Goal: Task Accomplishment & Management: Complete application form

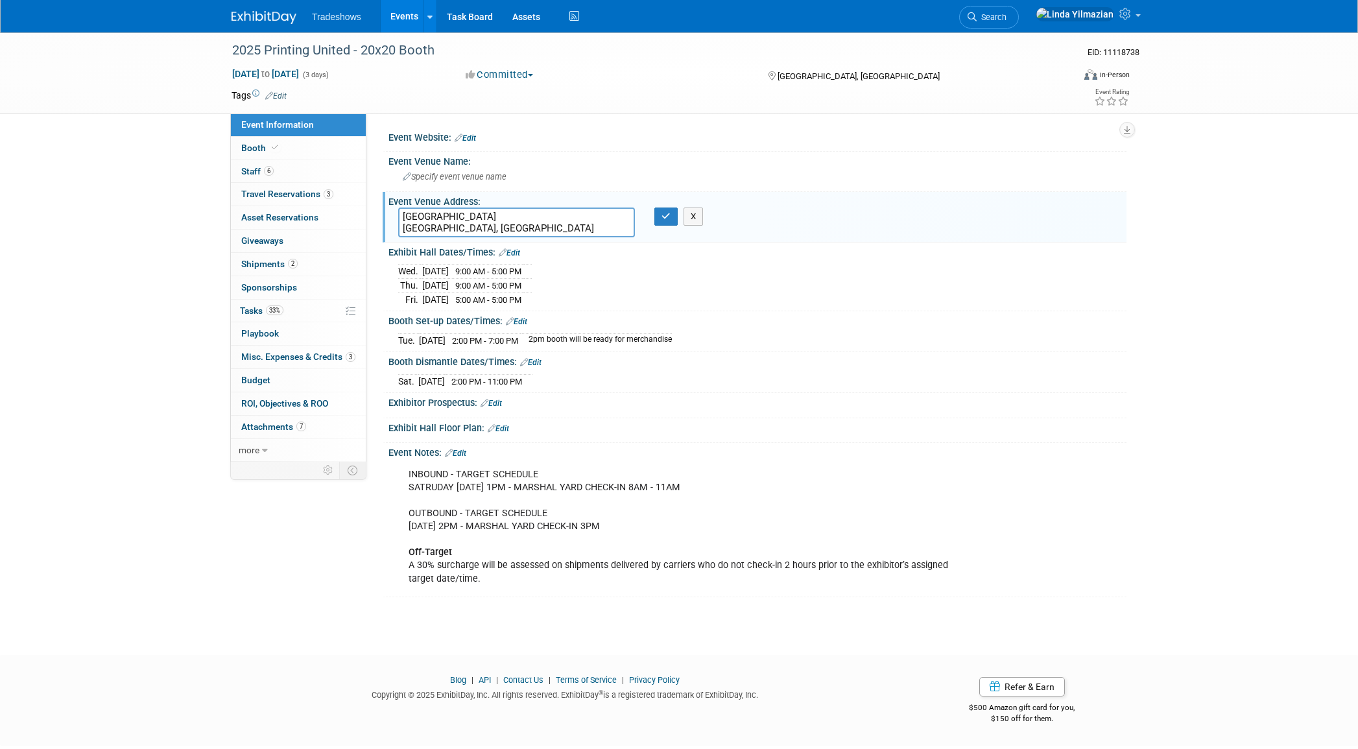
click at [401, 16] on link "Events" at bounding box center [404, 16] width 47 height 32
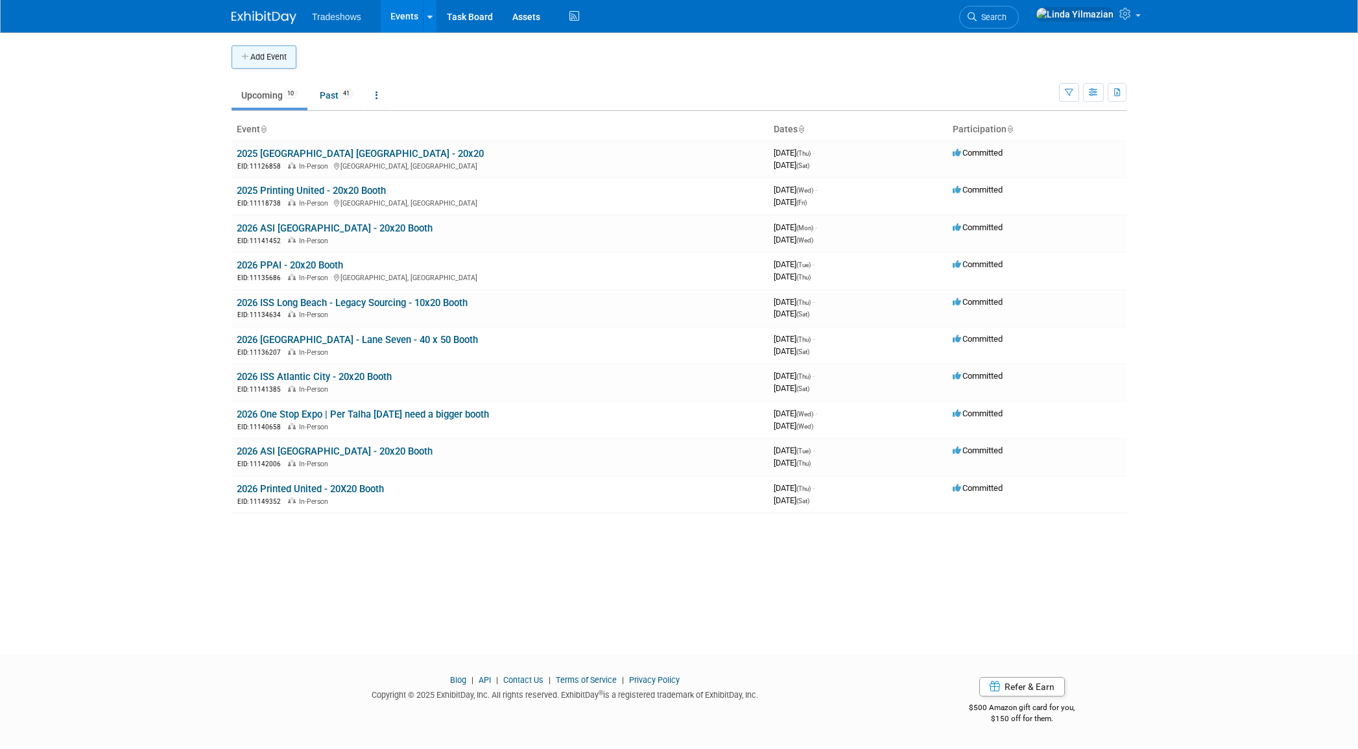
click at [263, 53] on button "Add Event" at bounding box center [264, 56] width 65 height 23
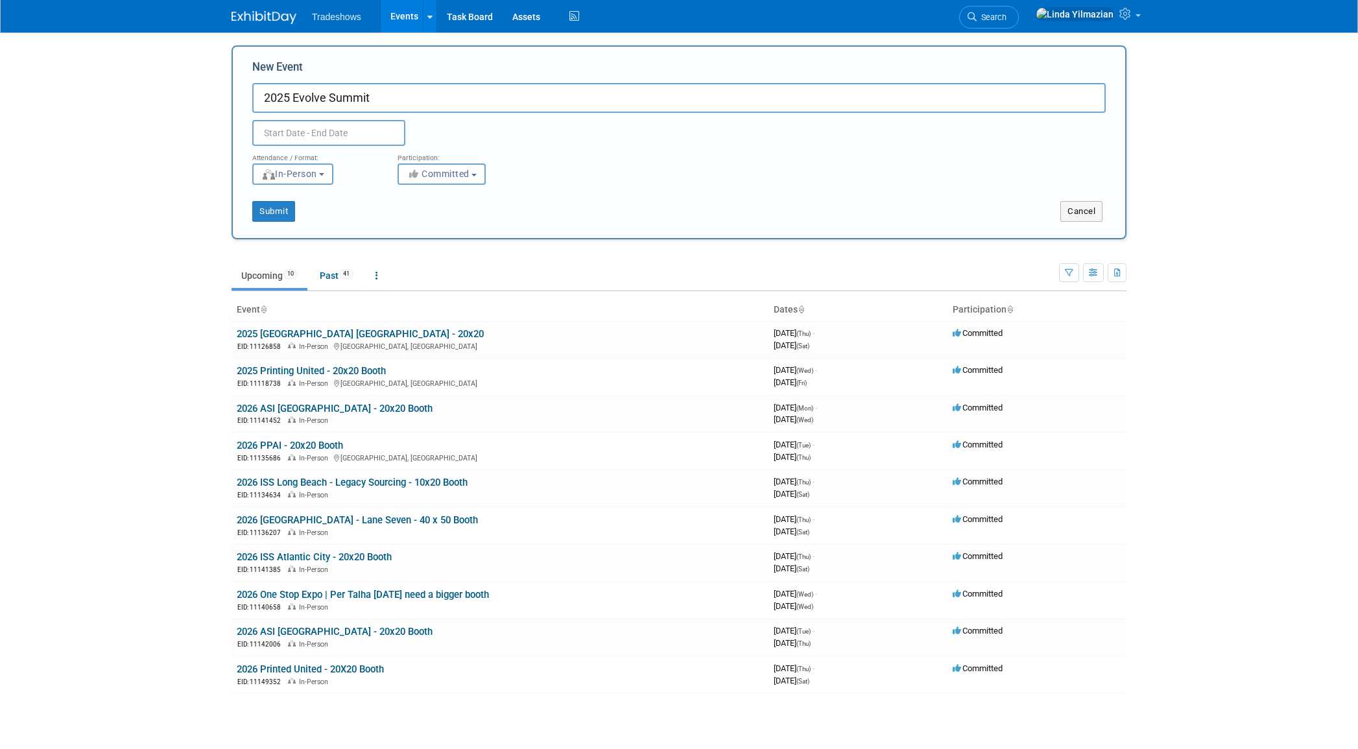
drag, startPoint x: 375, startPoint y: 101, endPoint x: 293, endPoint y: 99, distance: 81.7
click at [293, 99] on input "2025 Evolve Summit" at bounding box center [678, 98] width 853 height 30
paste input "Virtual Event"
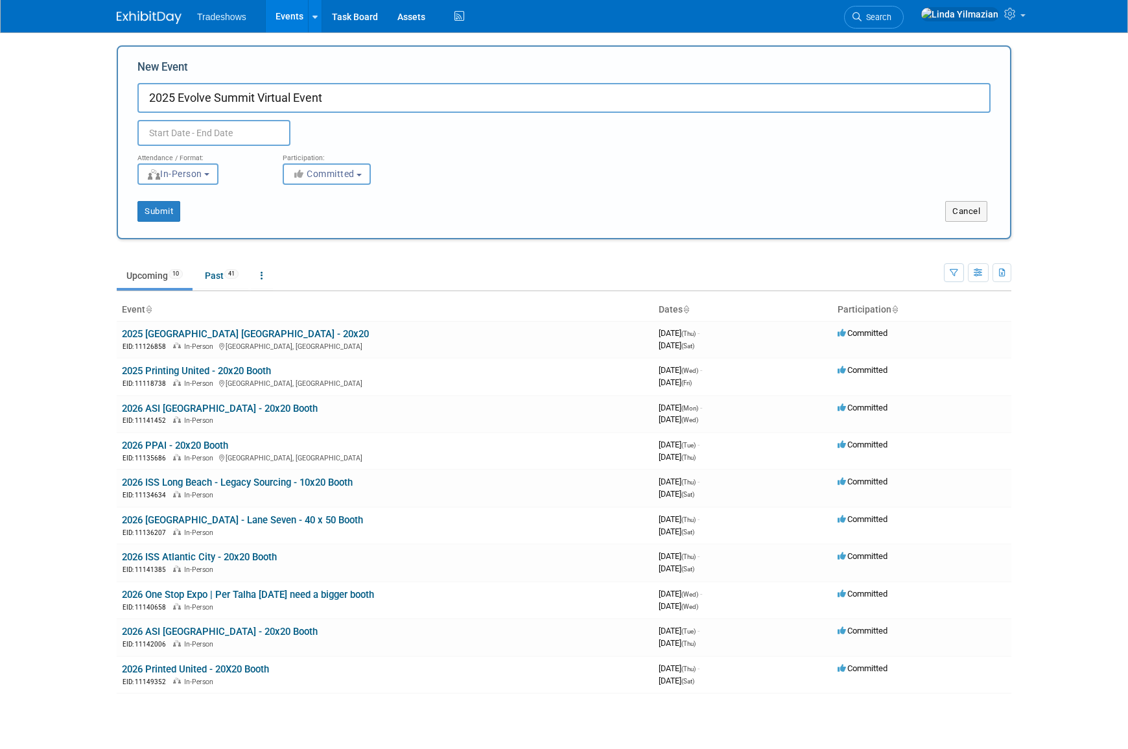
type input "2025 Evolve Summit Virtual Event"
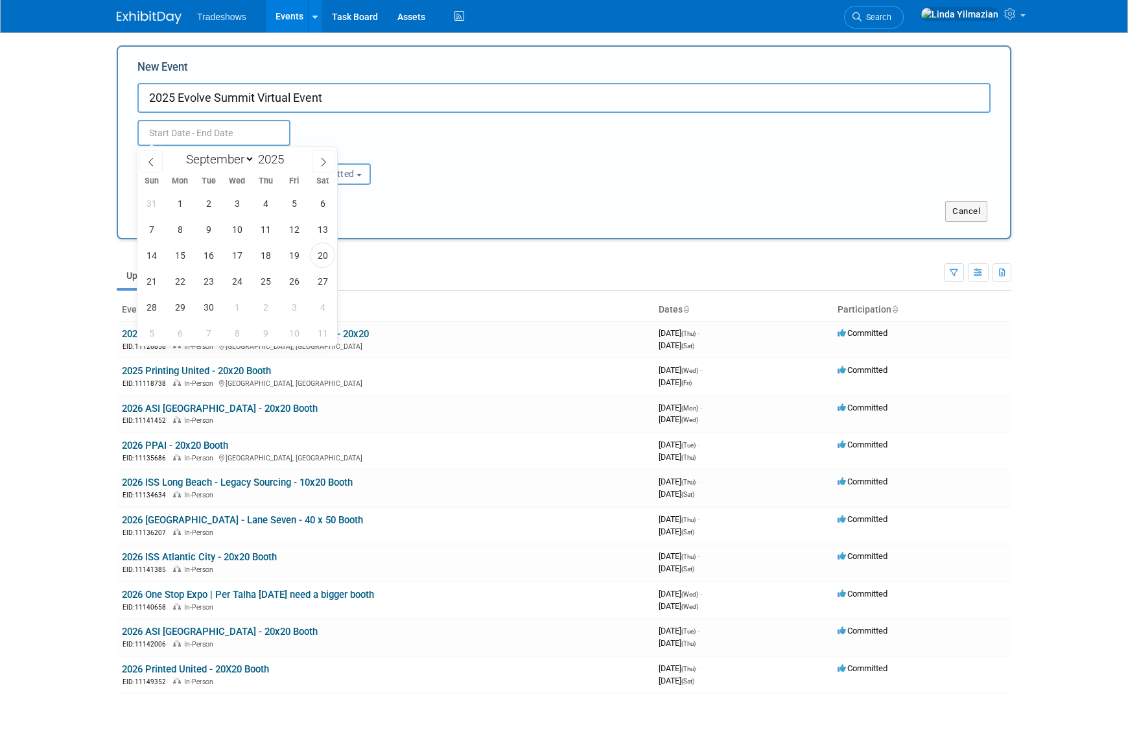
click at [176, 134] on input "text" at bounding box center [213, 133] width 153 height 26
click at [317, 164] on span at bounding box center [323, 161] width 23 height 22
select select "9"
click at [239, 309] on span "29" at bounding box center [236, 306] width 25 height 25
click at [266, 305] on span "30" at bounding box center [265, 306] width 25 height 25
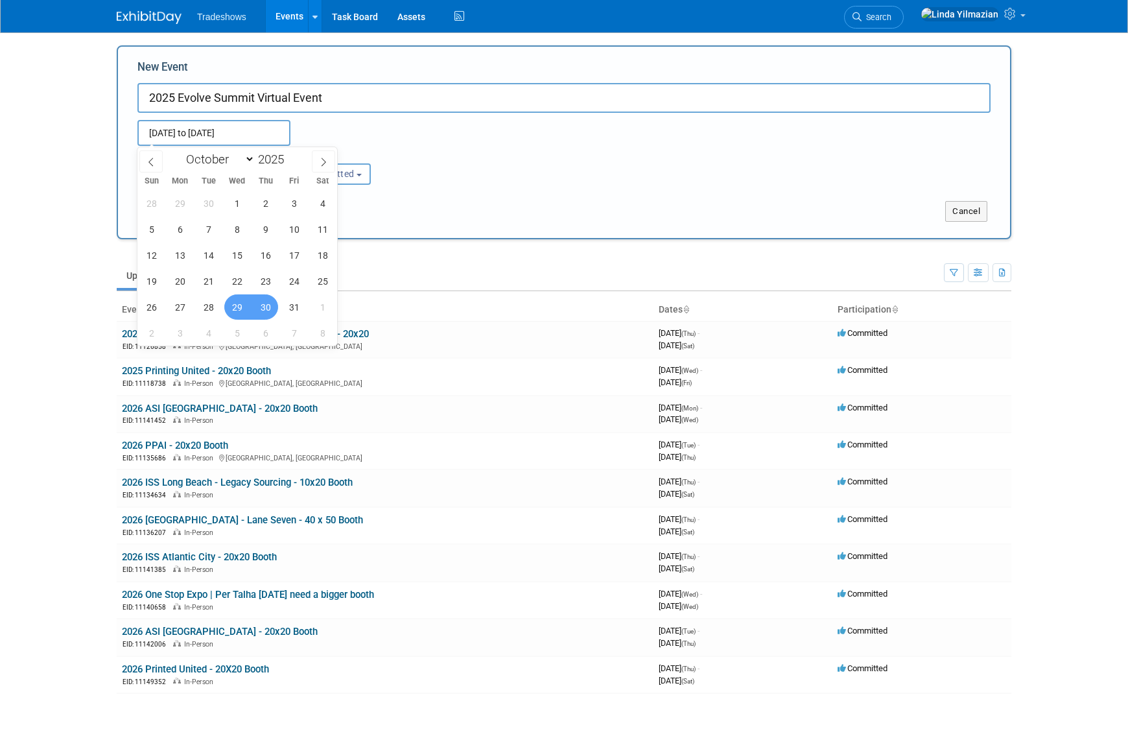
type input "Oct 29, 2025 to Oct 30, 2025"
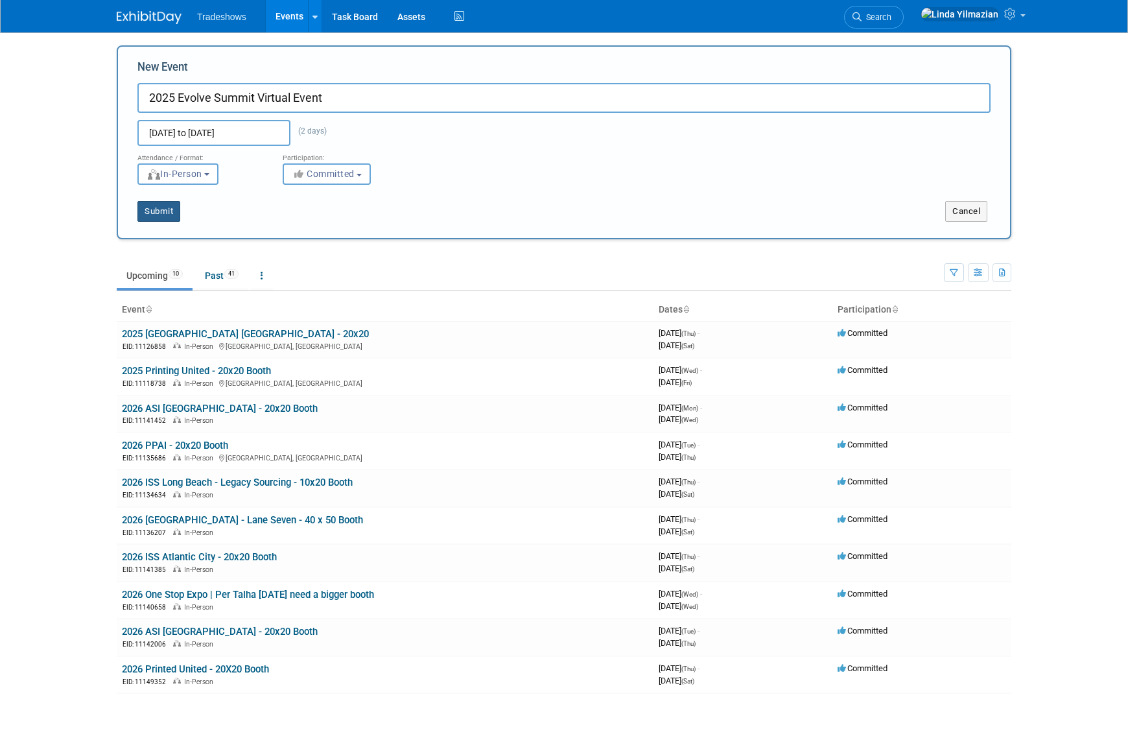
click at [169, 218] on button "Submit" at bounding box center [158, 211] width 43 height 21
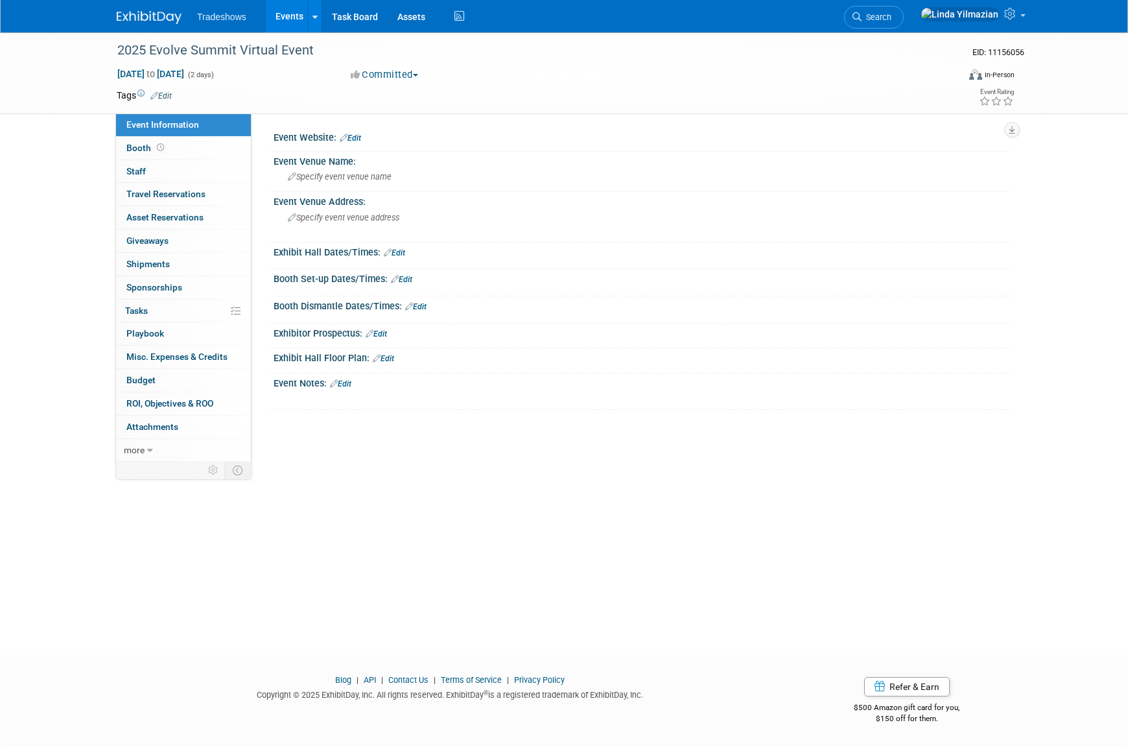
click at [283, 14] on link "Events" at bounding box center [289, 16] width 47 height 32
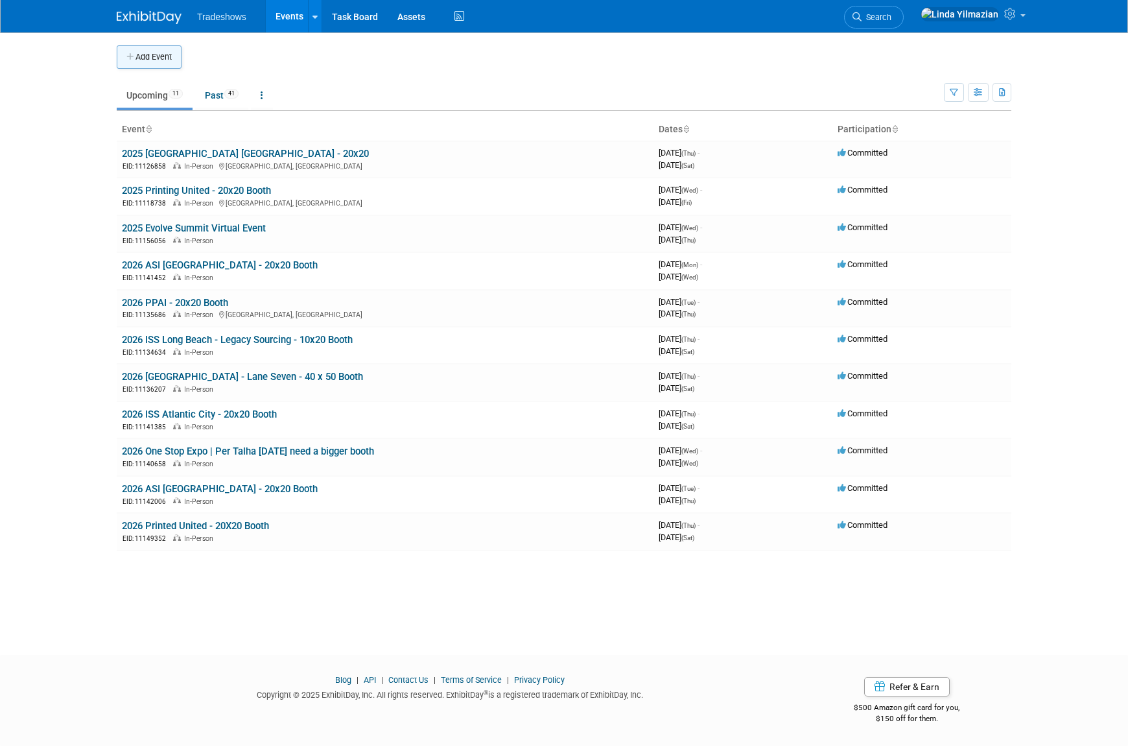
click at [141, 49] on button "Add Event" at bounding box center [149, 56] width 65 height 23
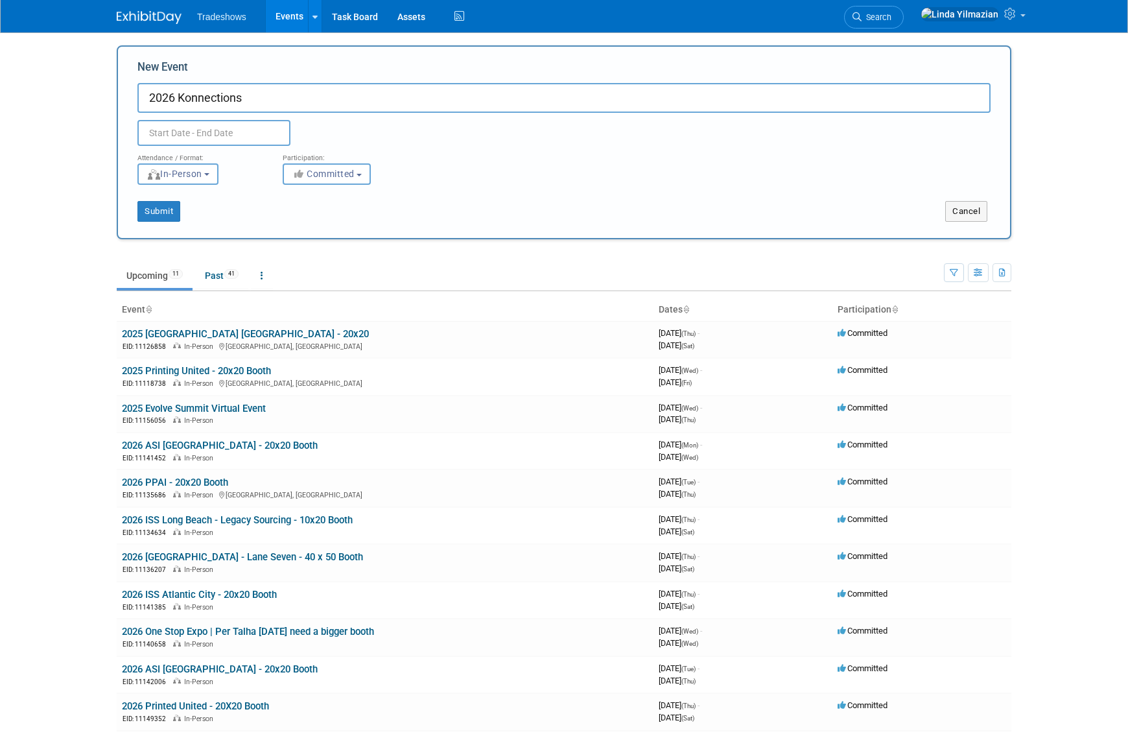
type input "2026 Konnections"
click at [151, 134] on input "text" at bounding box center [213, 133] width 153 height 26
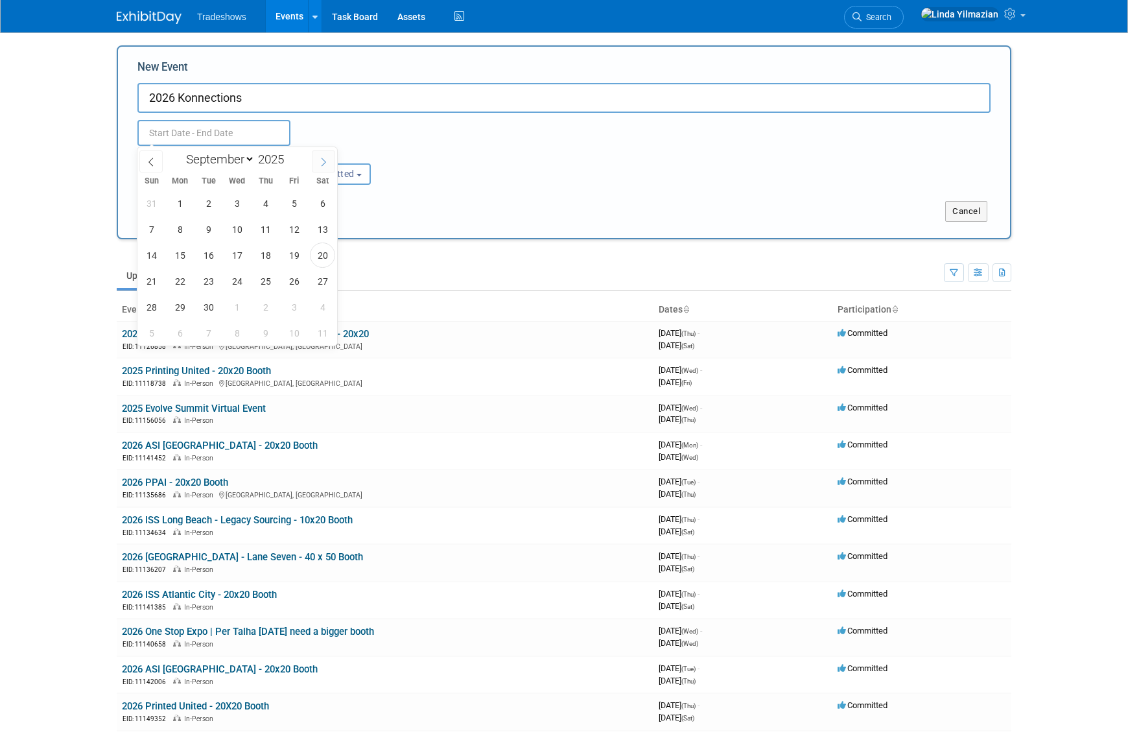
click at [319, 163] on icon at bounding box center [323, 162] width 9 height 9
select select "11"
click at [319, 163] on icon at bounding box center [323, 162] width 9 height 9
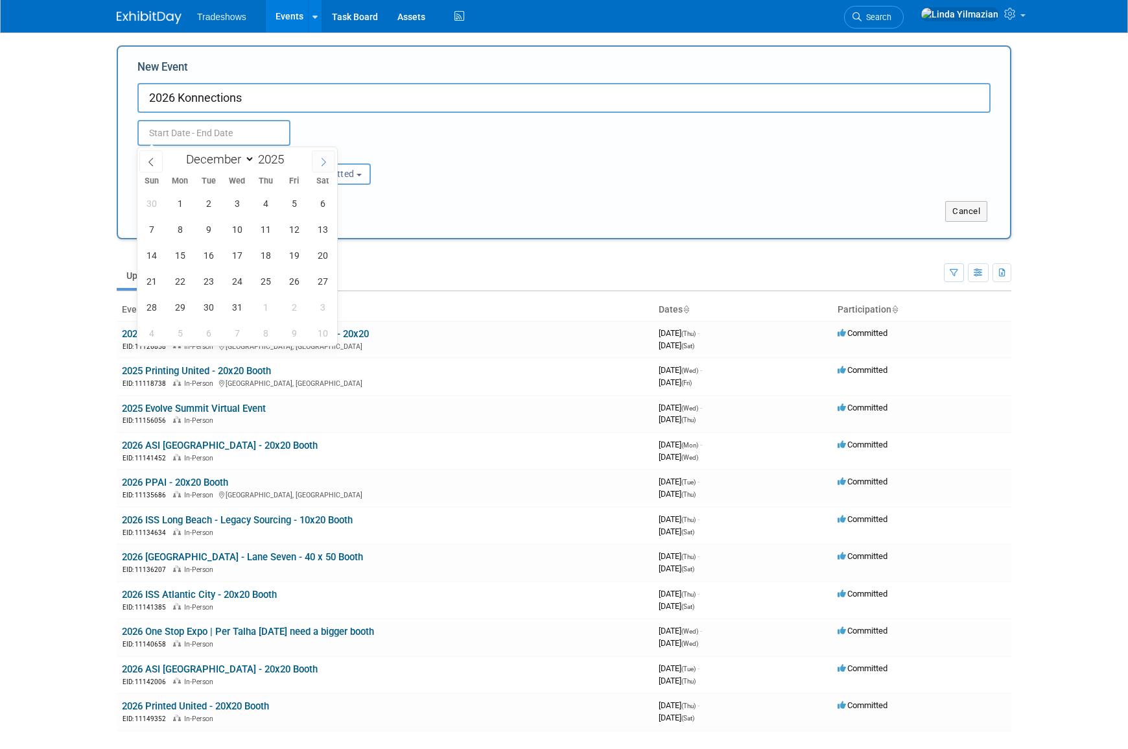
type input "2026"
click at [319, 163] on icon at bounding box center [323, 162] width 9 height 9
select select "3"
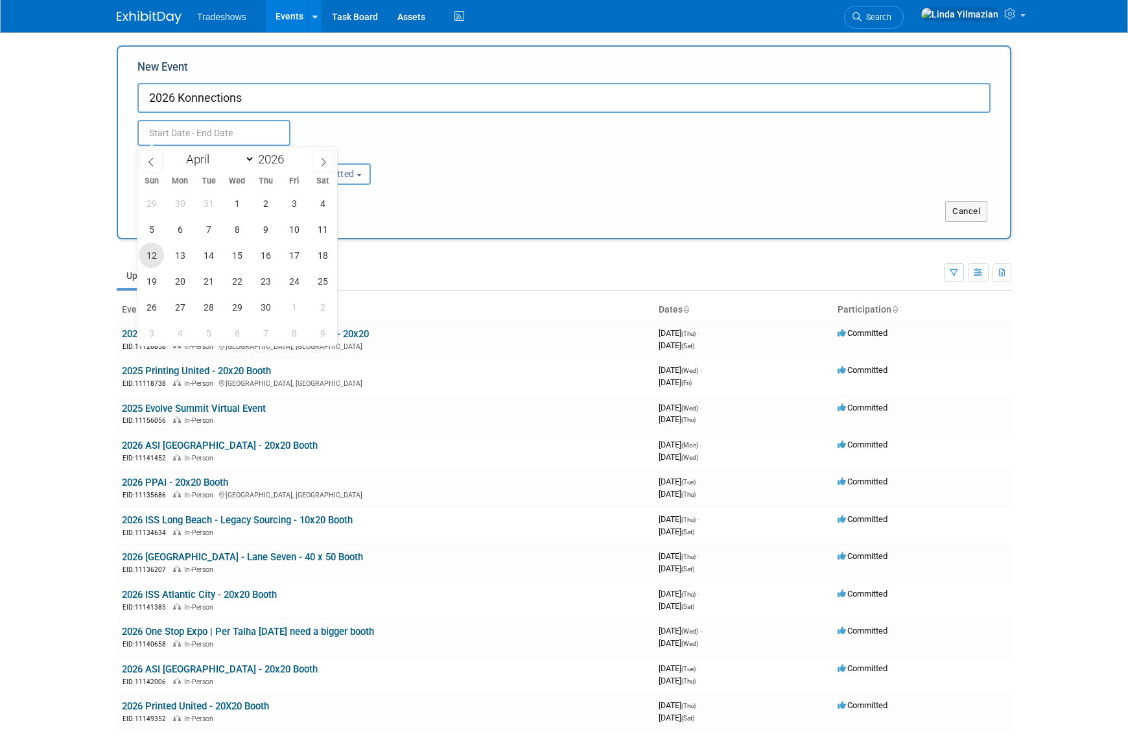
click at [153, 256] on span "12" at bounding box center [151, 255] width 25 height 25
click at [205, 255] on span "14" at bounding box center [208, 255] width 25 height 25
type input "Apr 12, 2026 to Apr 14, 2026"
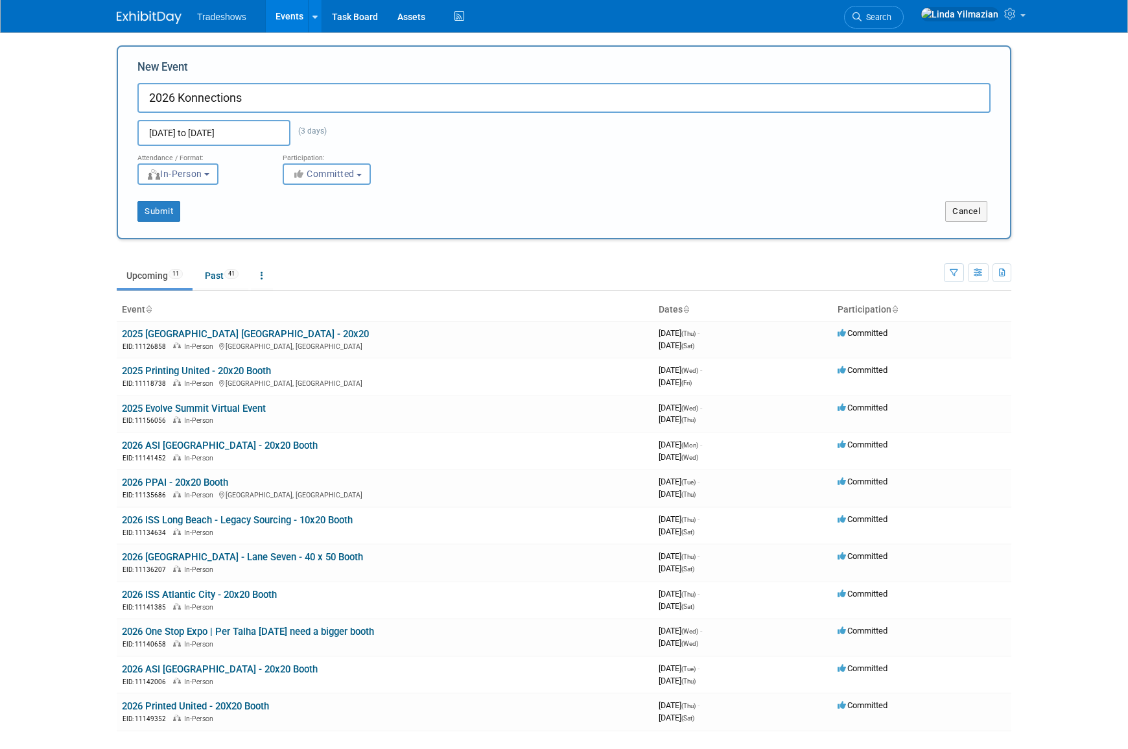
click at [269, 97] on input "2026 Konnections" at bounding box center [563, 98] width 853 height 30
type input "2026 Konnections | confirm with [PERSON_NAME] if we will attend"
click at [147, 208] on button "Submit" at bounding box center [158, 211] width 43 height 21
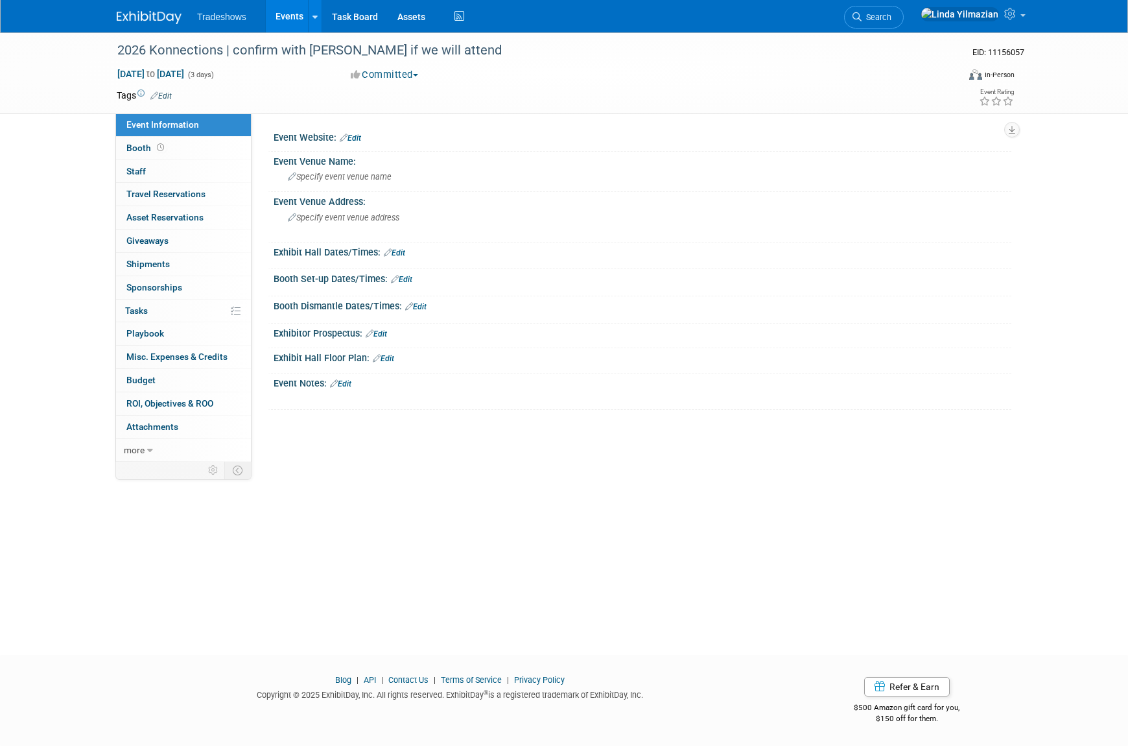
click at [285, 16] on link "Events" at bounding box center [289, 16] width 47 height 32
